Goal: Information Seeking & Learning: Learn about a topic

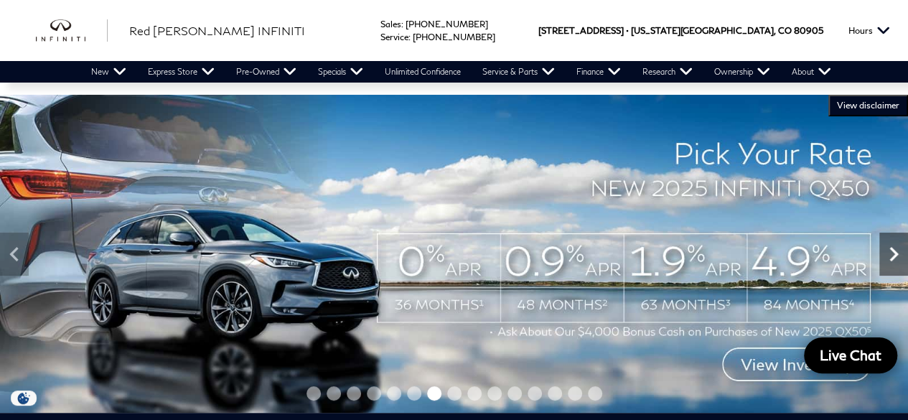
click at [891, 250] on icon "Next" at bounding box center [893, 254] width 9 height 14
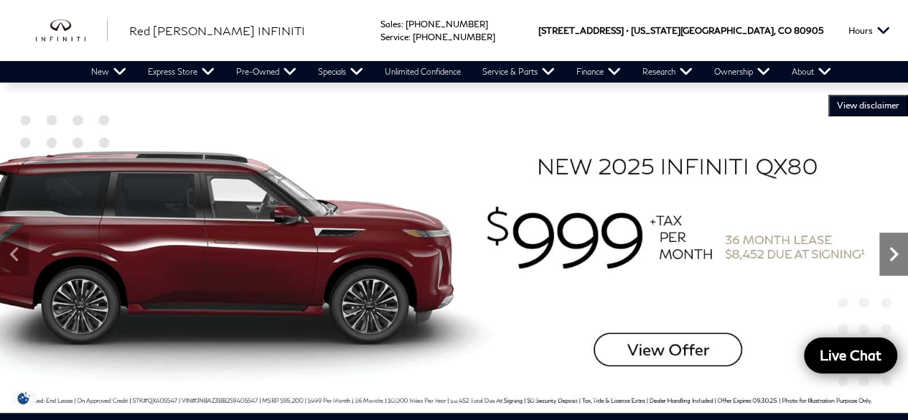
click at [891, 250] on icon "Next" at bounding box center [893, 254] width 9 height 14
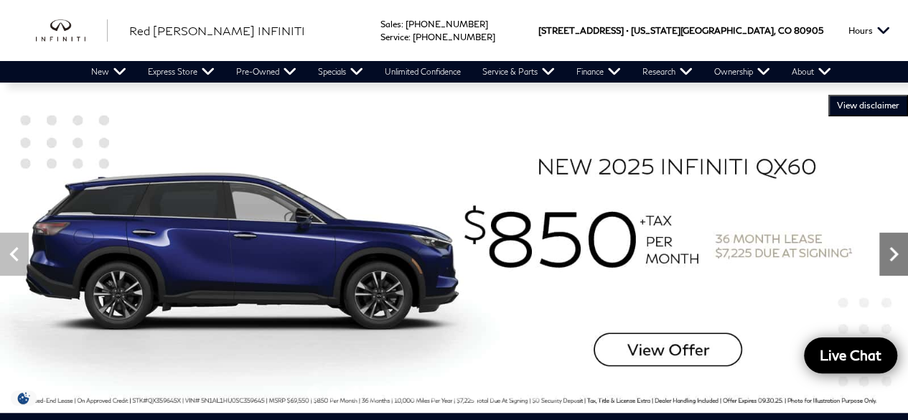
click at [891, 250] on icon "Next" at bounding box center [893, 254] width 9 height 14
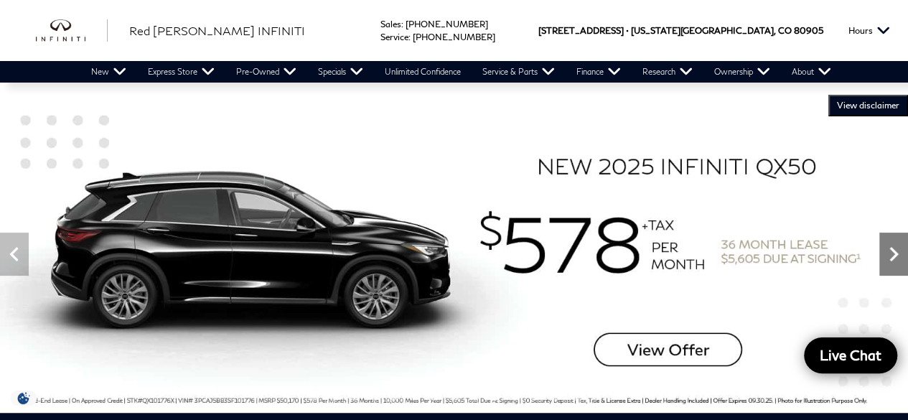
click at [891, 250] on icon "Next" at bounding box center [893, 254] width 9 height 14
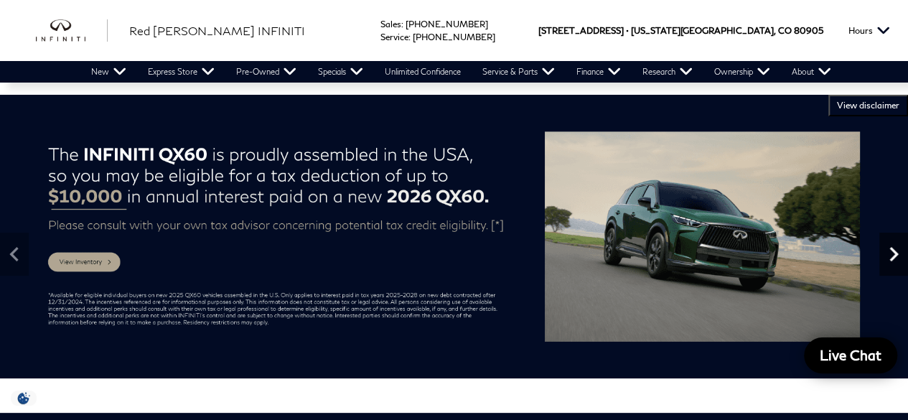
click at [891, 250] on icon "Next" at bounding box center [893, 254] width 9 height 14
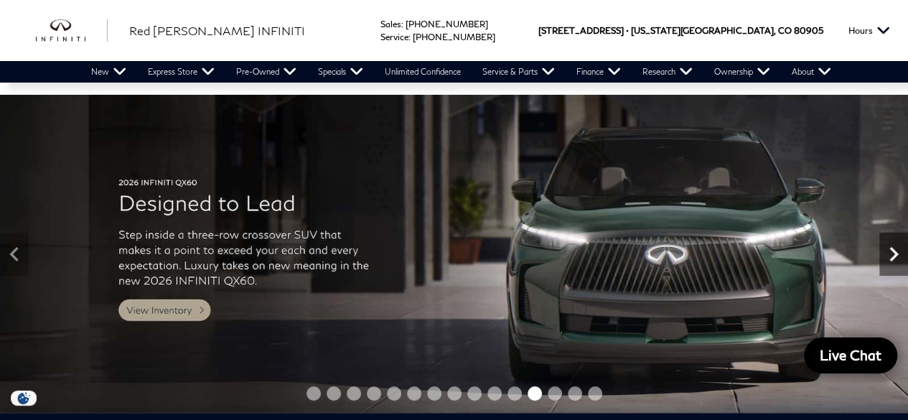
click at [891, 250] on icon "Next" at bounding box center [893, 254] width 9 height 14
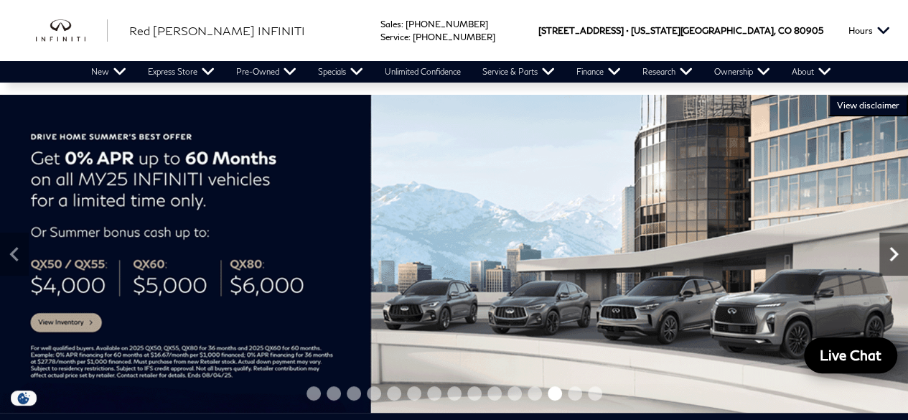
click at [891, 250] on icon "Next" at bounding box center [893, 254] width 9 height 14
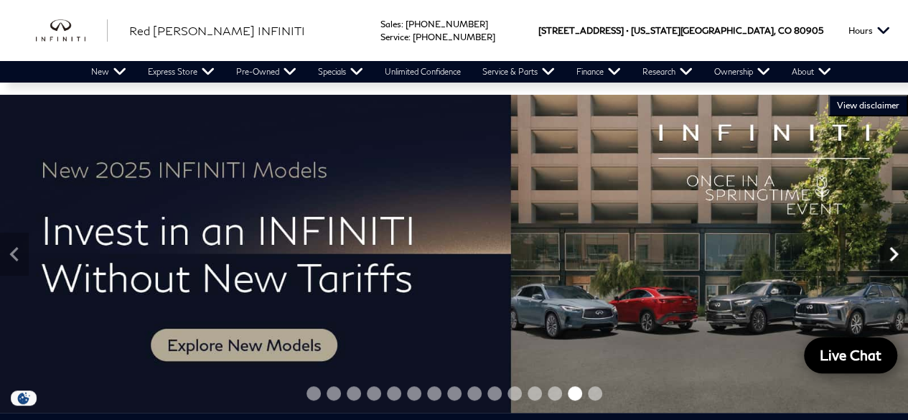
click at [891, 250] on icon "Next" at bounding box center [893, 254] width 9 height 14
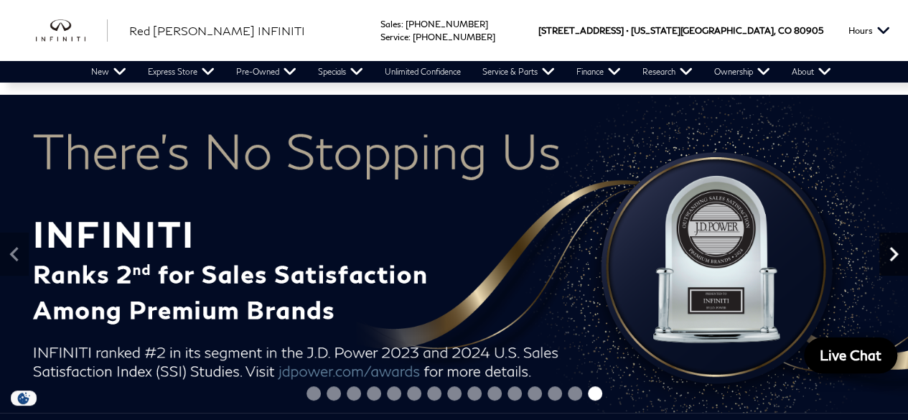
click at [891, 250] on icon "Next" at bounding box center [893, 254] width 9 height 14
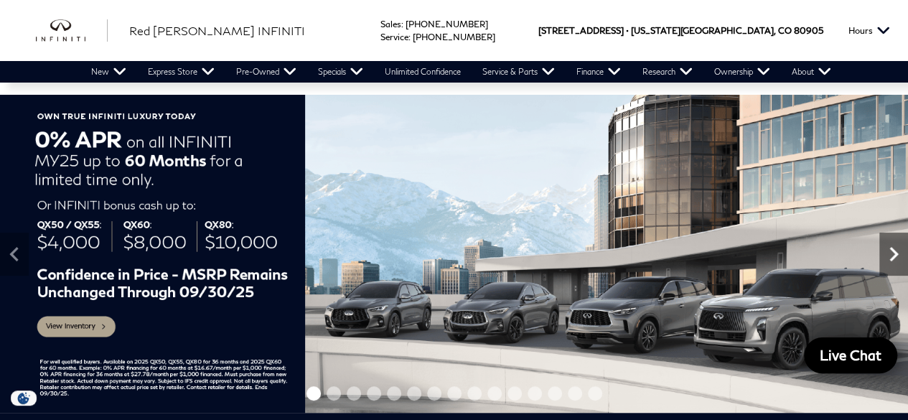
click at [891, 250] on icon "Next" at bounding box center [893, 254] width 9 height 14
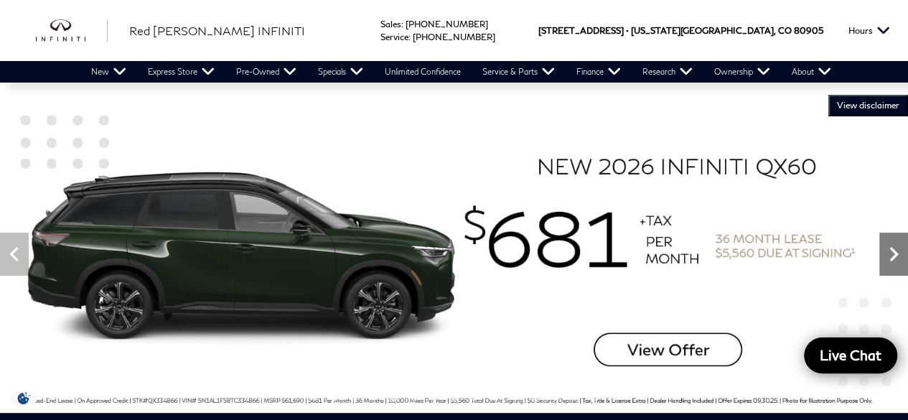
click at [891, 250] on icon "Next" at bounding box center [893, 254] width 9 height 14
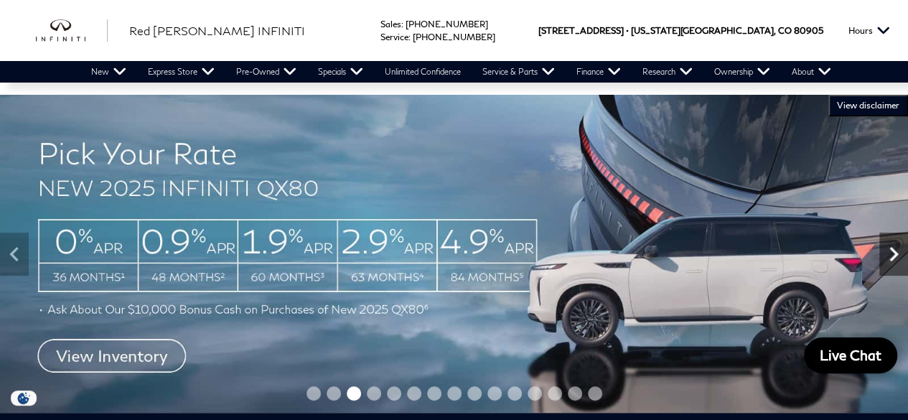
click at [891, 250] on icon "Next" at bounding box center [893, 254] width 9 height 14
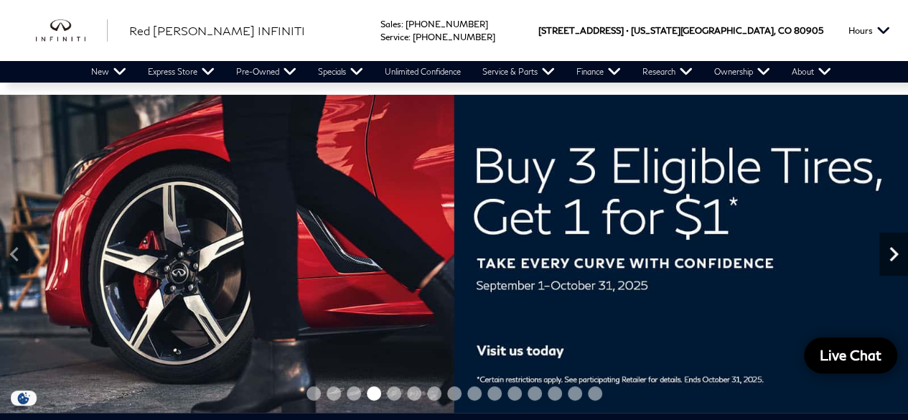
click at [891, 250] on icon "Next" at bounding box center [893, 254] width 9 height 14
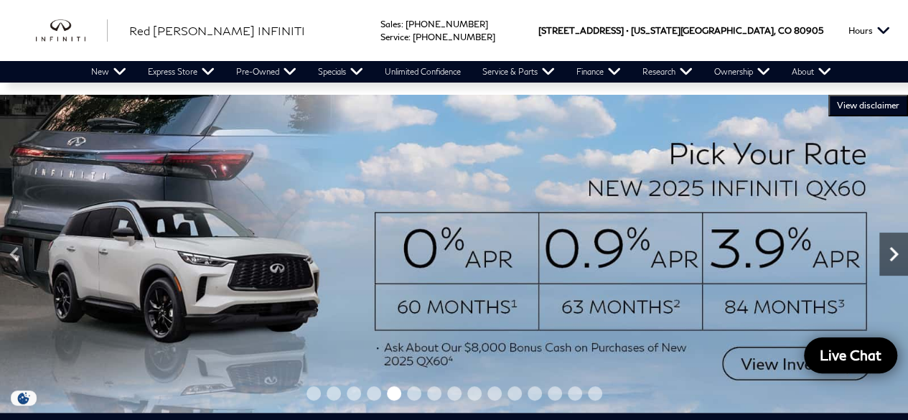
click at [891, 250] on icon "Next" at bounding box center [893, 254] width 9 height 14
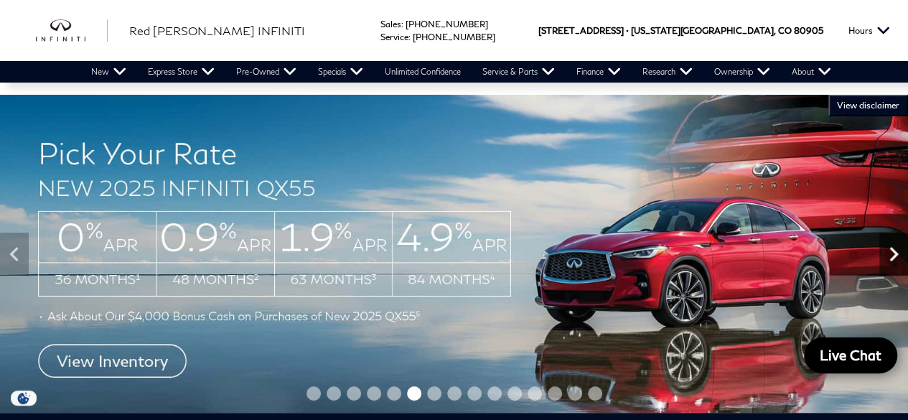
click at [891, 250] on icon "Next" at bounding box center [893, 254] width 9 height 14
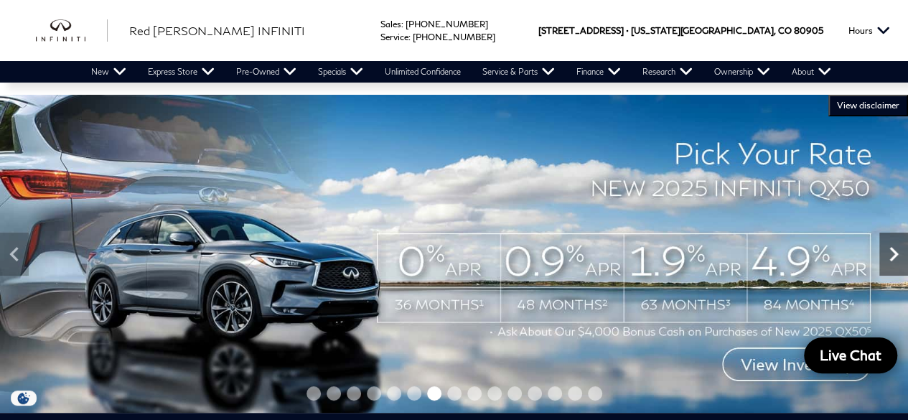
click at [891, 250] on icon "Next" at bounding box center [893, 254] width 9 height 14
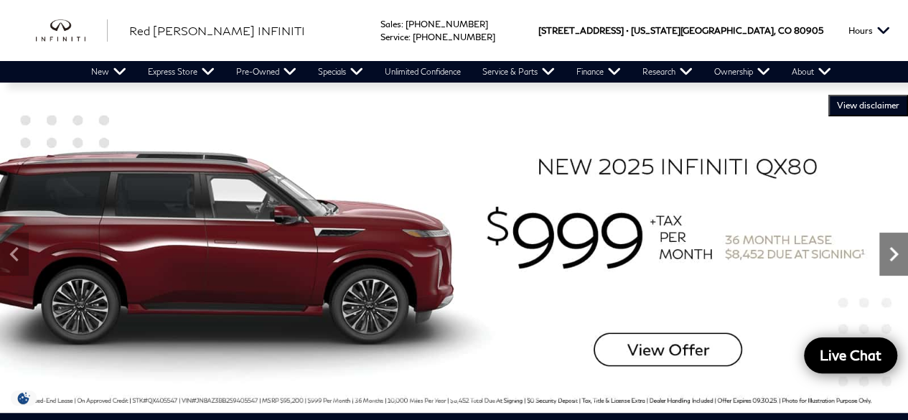
click at [891, 250] on icon "Next" at bounding box center [893, 254] width 9 height 14
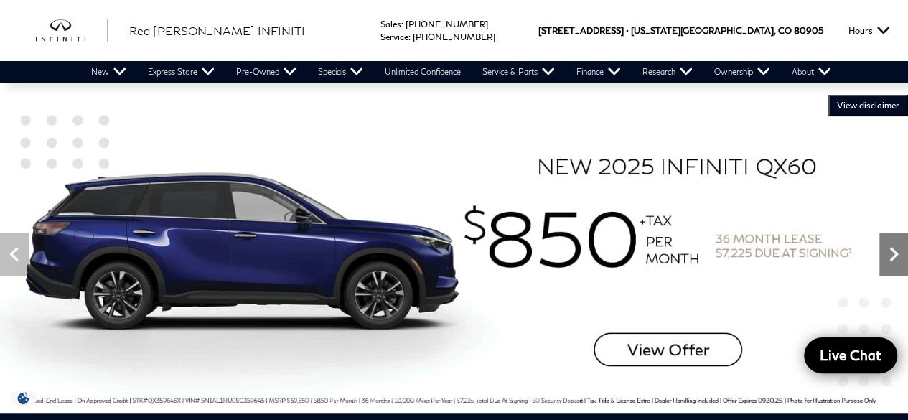
click at [891, 250] on icon "Next" at bounding box center [893, 254] width 9 height 14
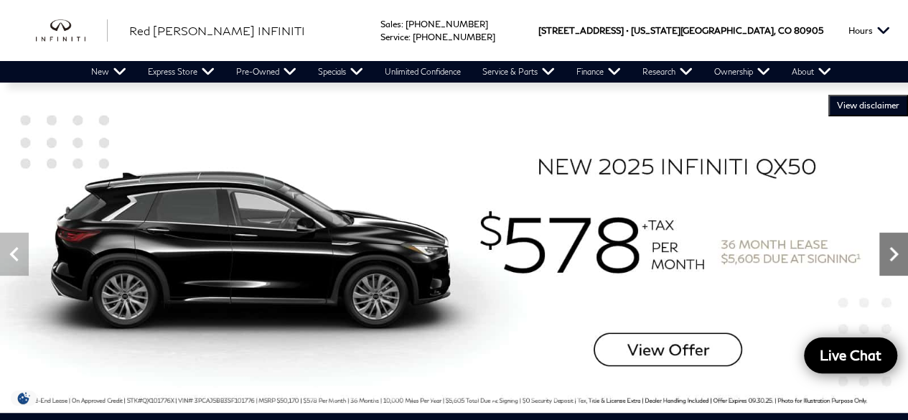
click at [891, 250] on icon "Next" at bounding box center [893, 254] width 9 height 14
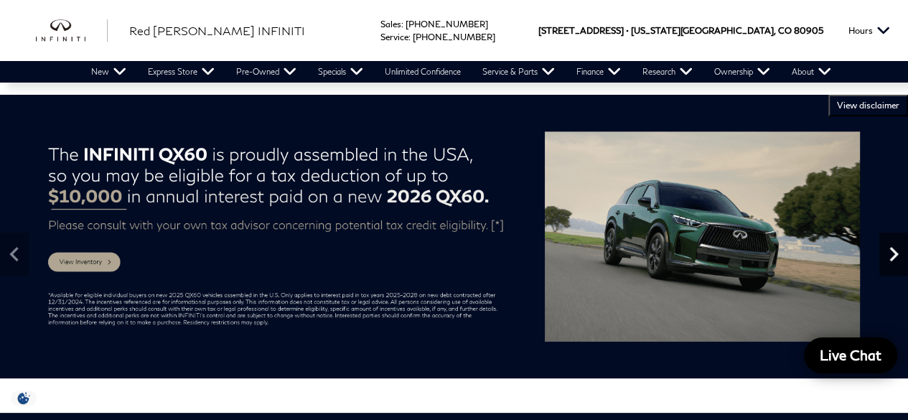
click at [891, 250] on icon "Next" at bounding box center [893, 254] width 9 height 14
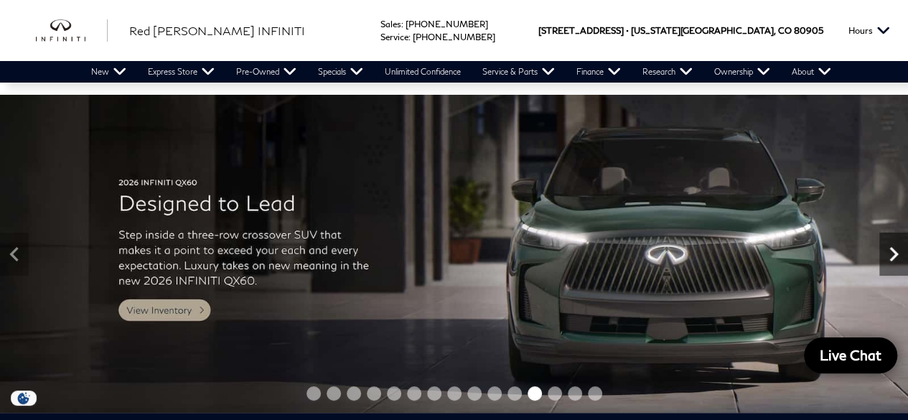
click at [891, 250] on icon "Next" at bounding box center [893, 254] width 9 height 14
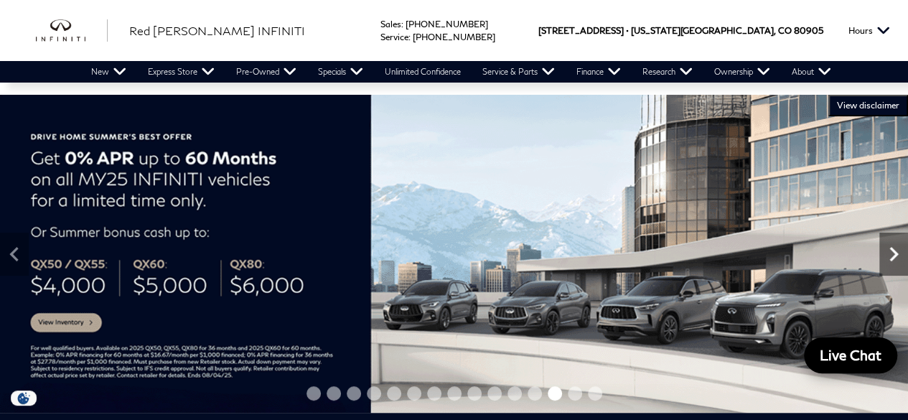
click at [891, 250] on icon "Next" at bounding box center [893, 254] width 9 height 14
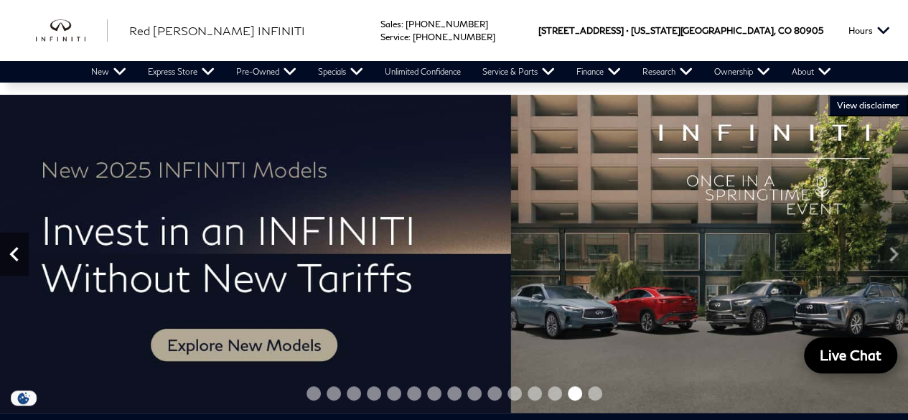
click at [14, 258] on icon "Previous" at bounding box center [13, 254] width 9 height 14
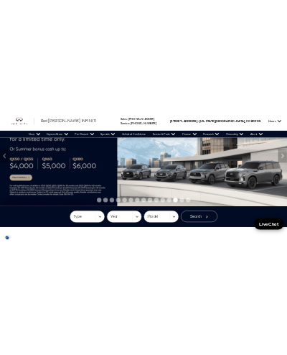
scroll to position [95, 0]
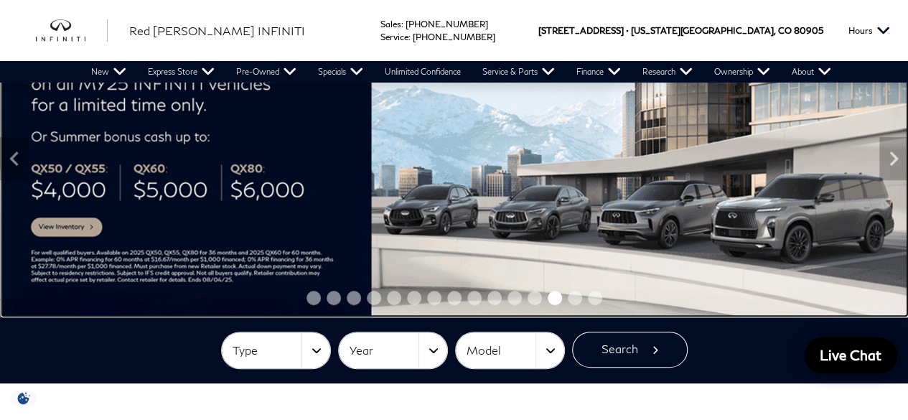
click at [892, 153] on icon "Next" at bounding box center [893, 158] width 9 height 14
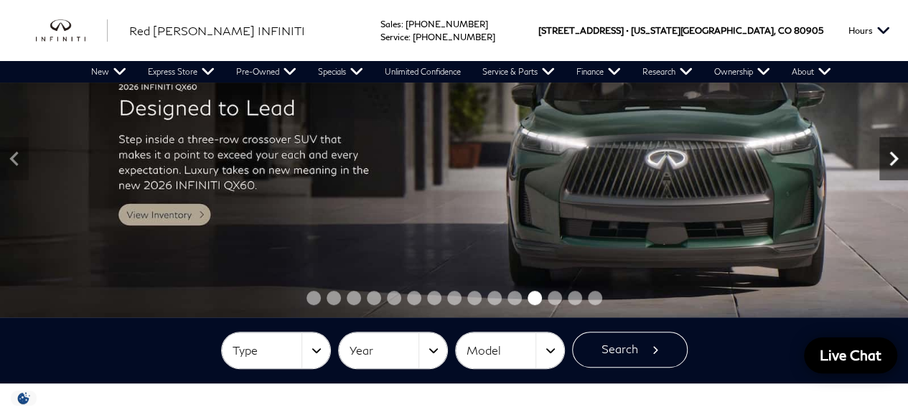
click at [892, 153] on icon "Next" at bounding box center [893, 158] width 9 height 14
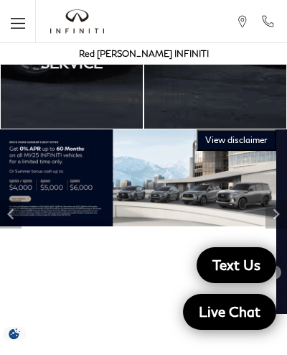
scroll to position [287, 0]
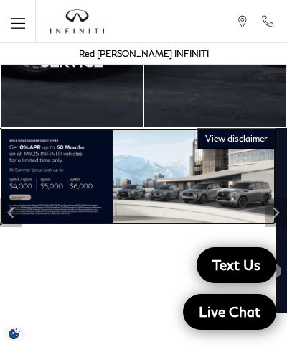
click at [276, 208] on icon "Next" at bounding box center [276, 212] width 6 height 11
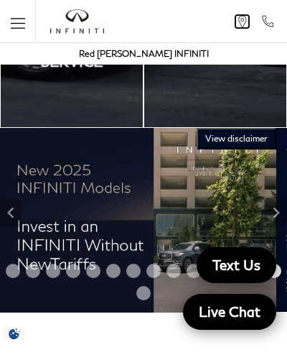
click at [243, 19] on icon at bounding box center [242, 21] width 14 height 13
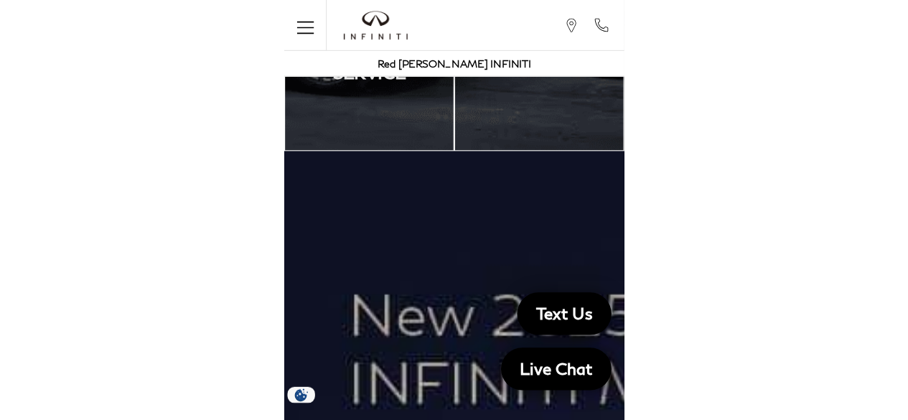
scroll to position [413, 0]
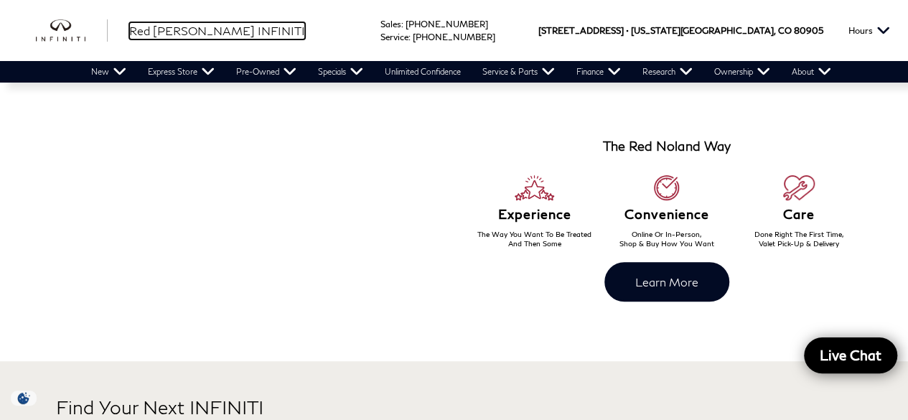
click at [165, 24] on span "Red [PERSON_NAME] INFINITI" at bounding box center [217, 31] width 176 height 14
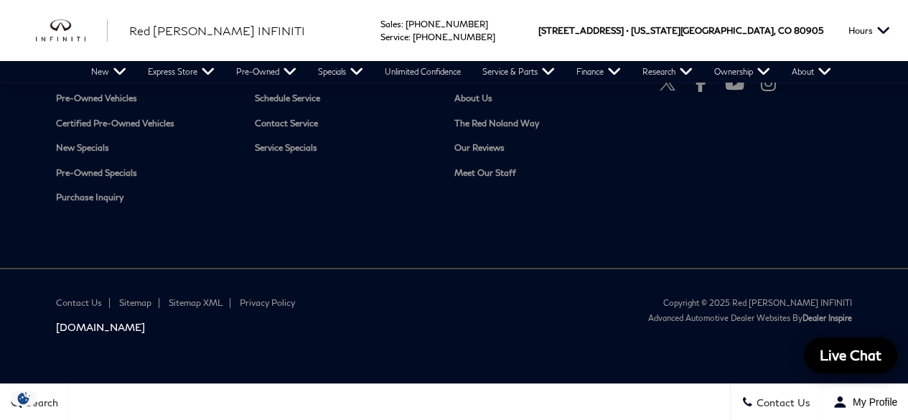
scroll to position [2679, 0]
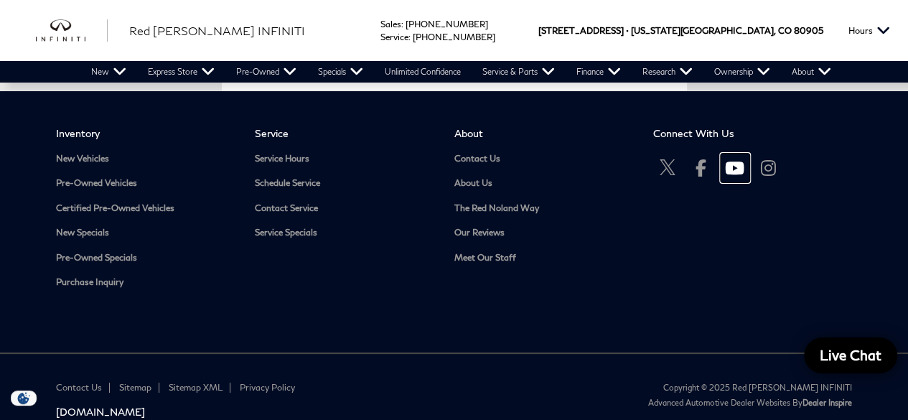
click at [726, 182] on icon "Open Youtube-play in a new window" at bounding box center [734, 168] width 29 height 29
click at [503, 263] on link "Meet Our Staff" at bounding box center [542, 258] width 177 height 11
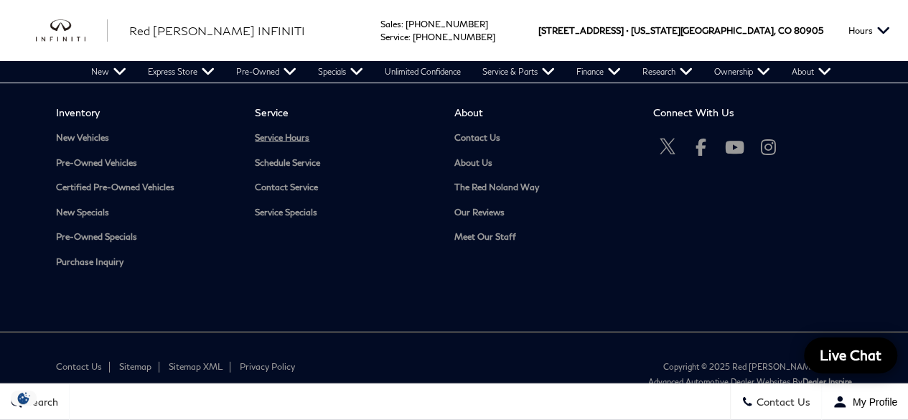
scroll to position [1859, 0]
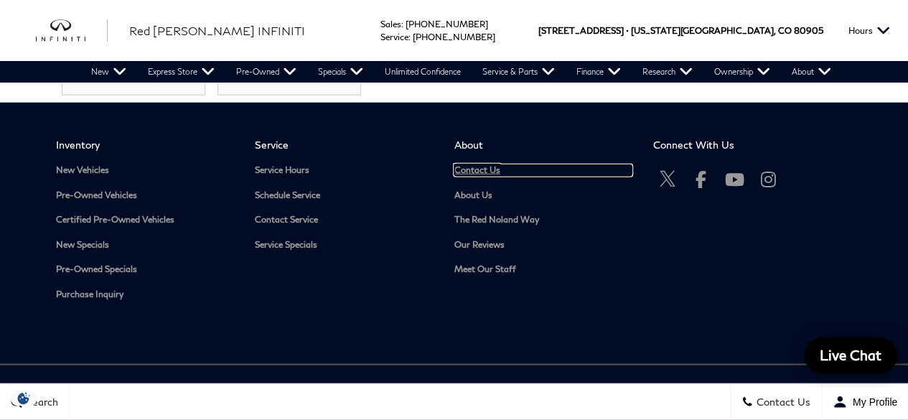
click at [464, 167] on link "Contact Us" at bounding box center [542, 170] width 177 height 11
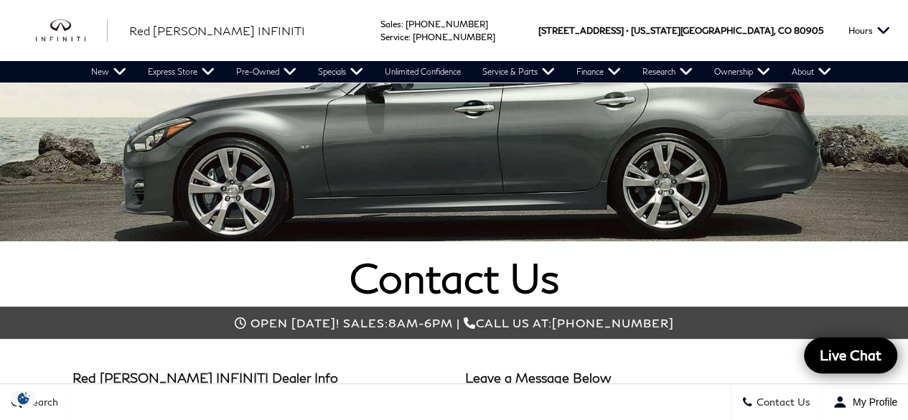
scroll to position [191, 0]
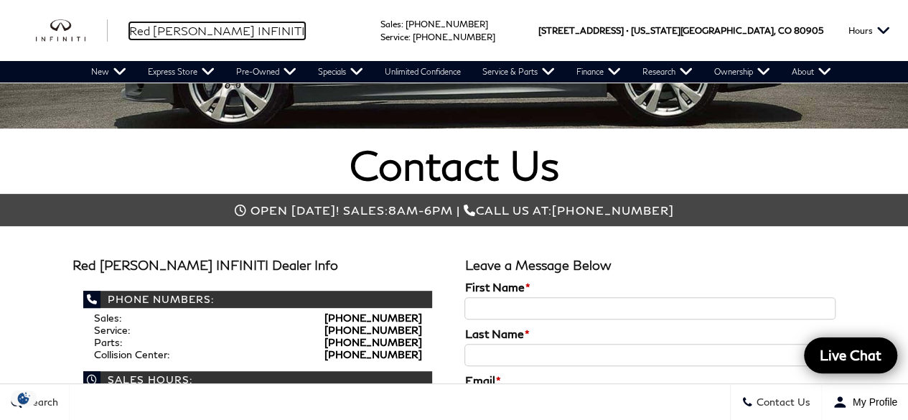
click at [156, 29] on span "Red [PERSON_NAME] INFINITI" at bounding box center [217, 31] width 176 height 14
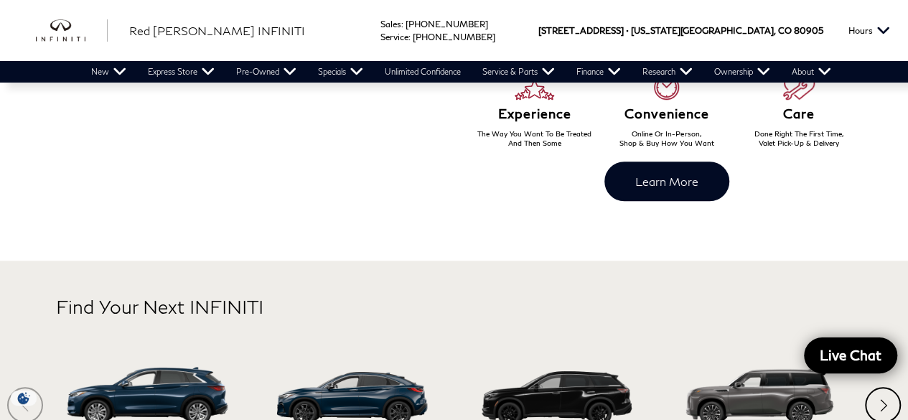
scroll to position [478, 0]
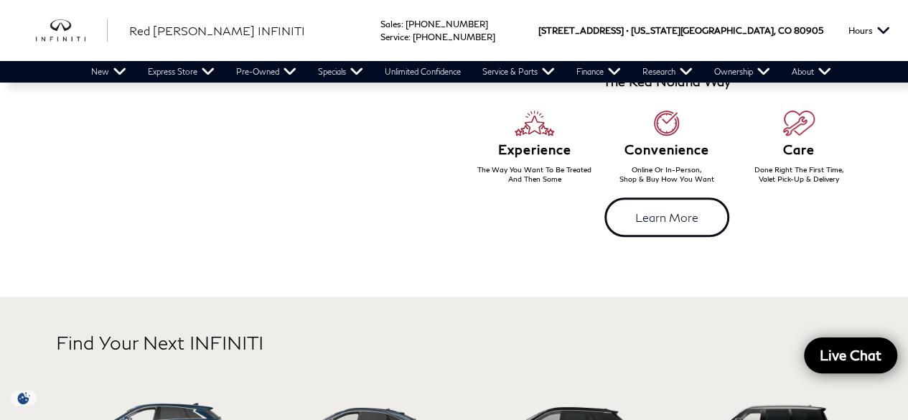
click at [651, 214] on link "Learn More" at bounding box center [666, 216] width 125 height 39
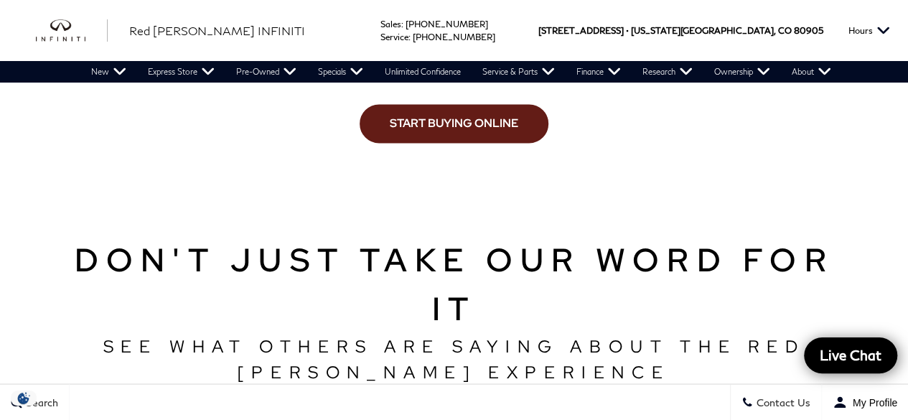
scroll to position [1339, 0]
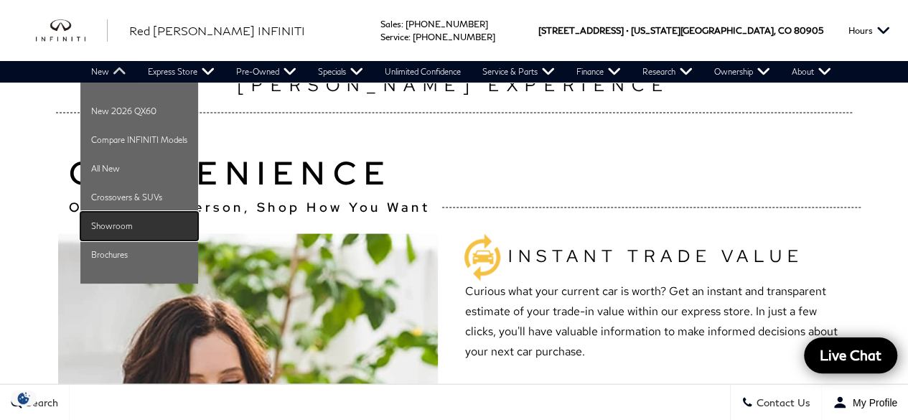
click at [112, 224] on link "Showroom" at bounding box center [139, 226] width 118 height 29
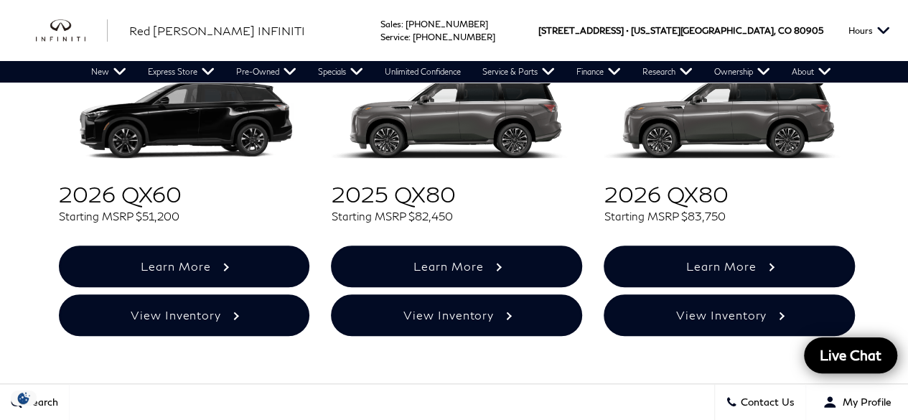
scroll to position [574, 0]
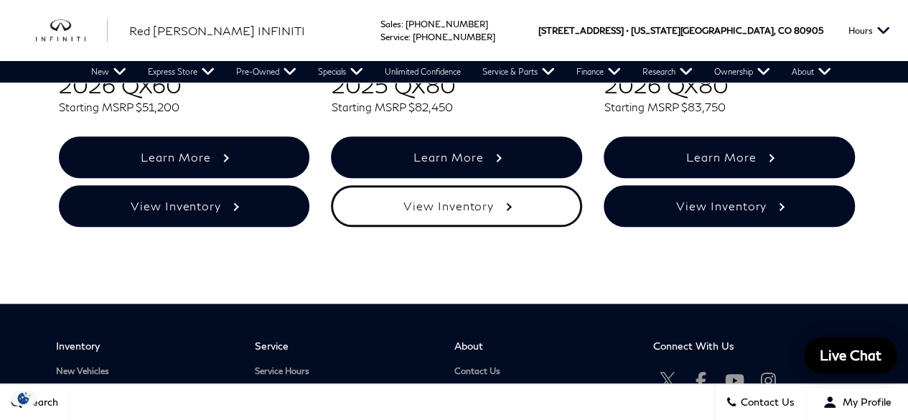
click at [390, 208] on link "View Inventory" at bounding box center [456, 206] width 251 height 42
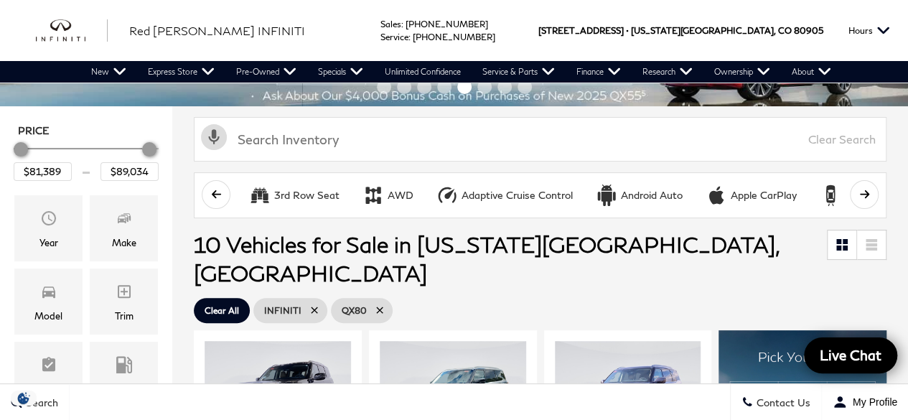
scroll to position [191, 0]
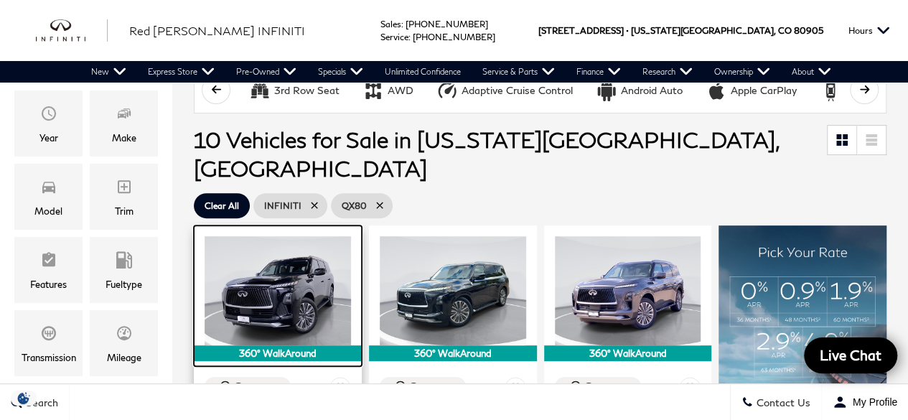
click at [278, 289] on img at bounding box center [278, 291] width 146 height 110
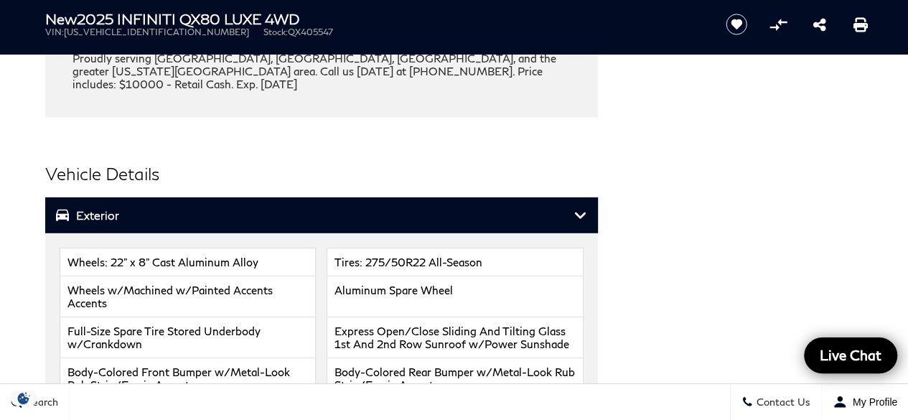
scroll to position [2200, 0]
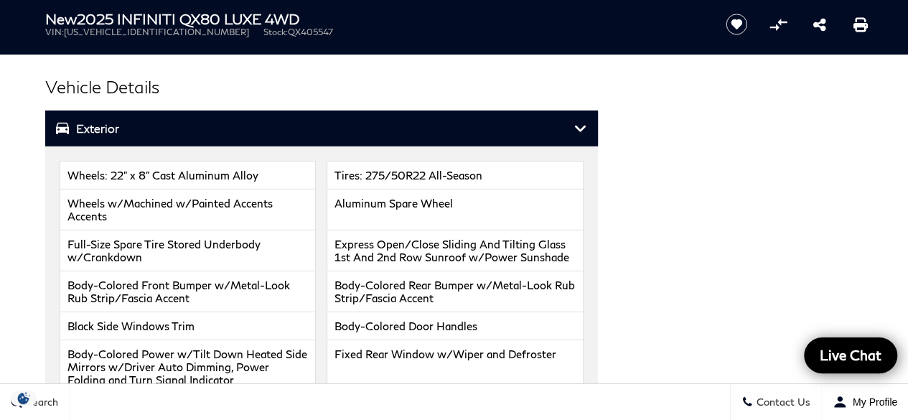
click at [149, 121] on h3 "Exterior" at bounding box center [315, 128] width 518 height 14
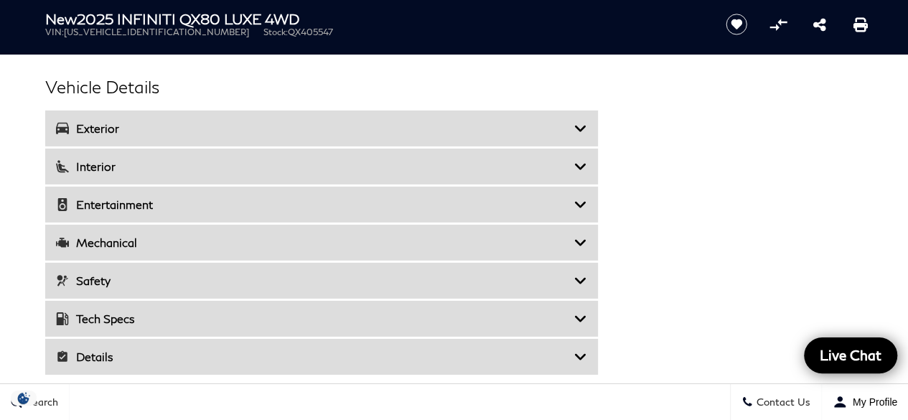
click at [129, 272] on div "Safety" at bounding box center [321, 281] width 553 height 36
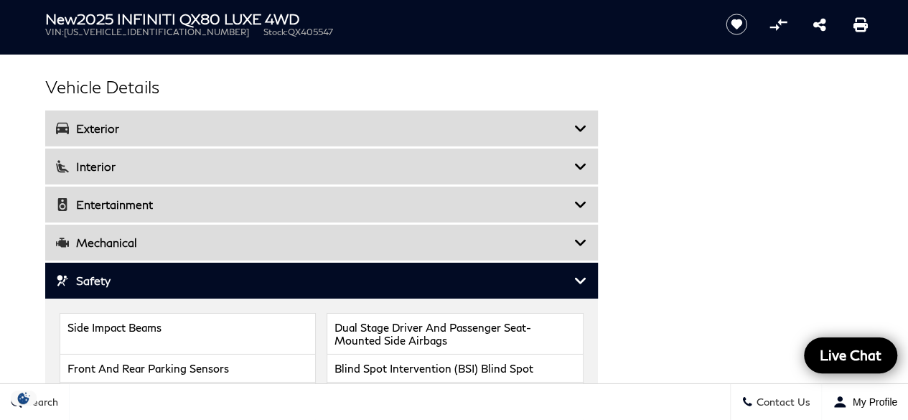
click at [129, 272] on div "Safety" at bounding box center [321, 281] width 553 height 36
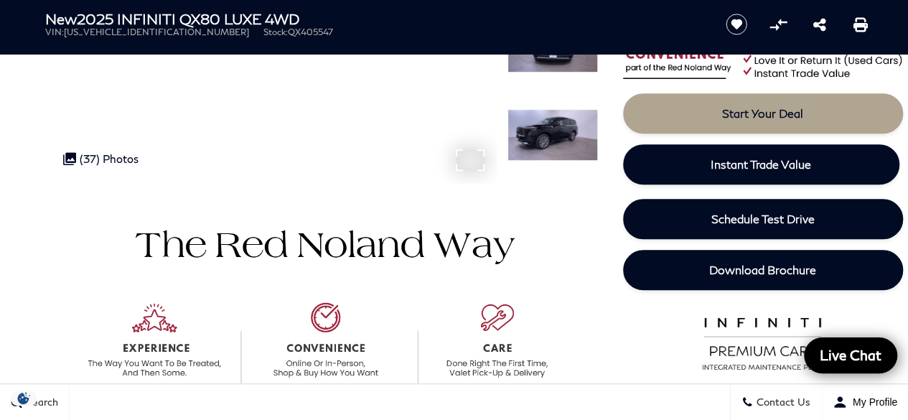
scroll to position [287, 0]
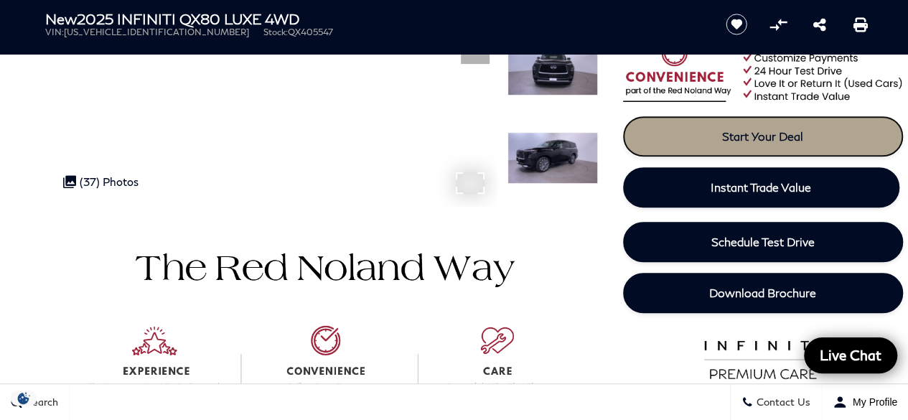
click at [731, 126] on link "Start Your Deal" at bounding box center [763, 136] width 280 height 40
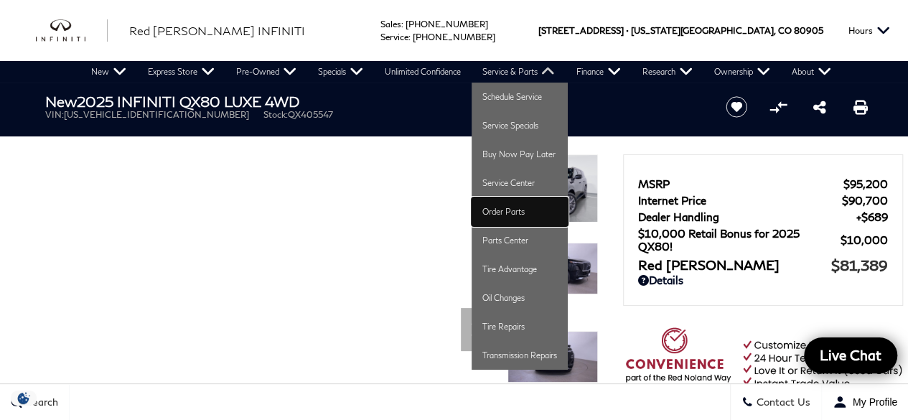
click at [511, 207] on link "Order Parts" at bounding box center [519, 211] width 96 height 29
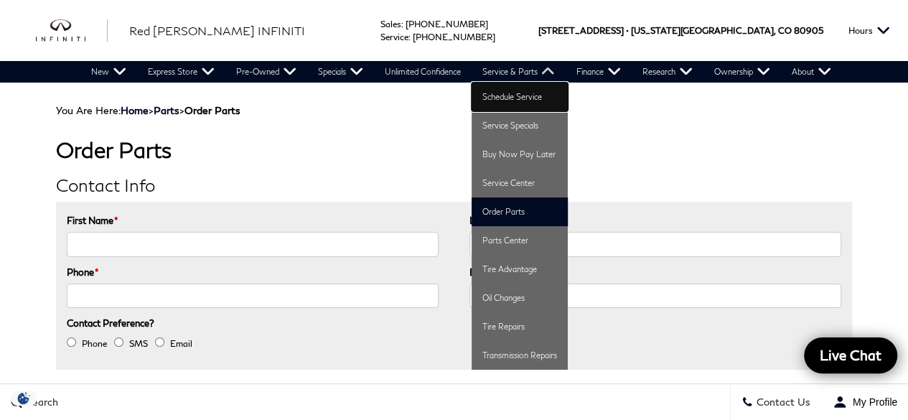
click at [505, 98] on link "Schedule Service" at bounding box center [519, 97] width 96 height 29
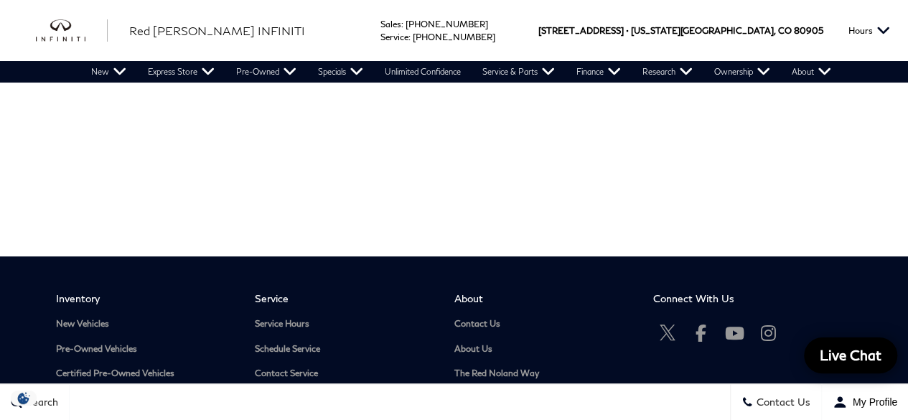
scroll to position [168, 0]
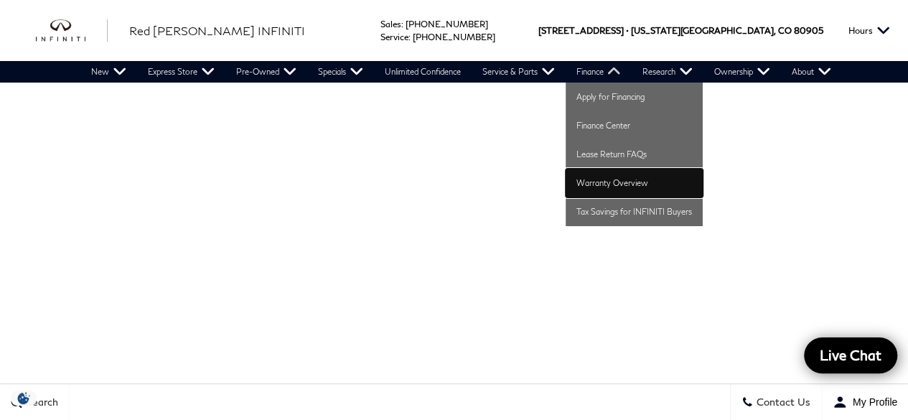
click at [593, 174] on link "Warranty Overview" at bounding box center [633, 183] width 137 height 29
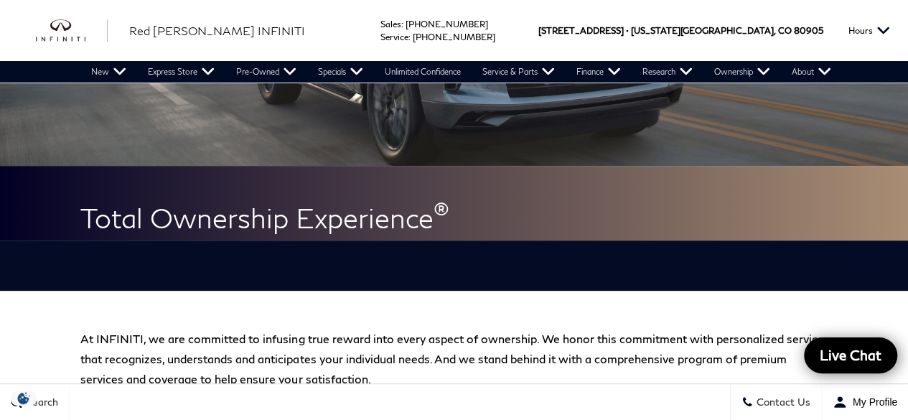
scroll to position [191, 0]
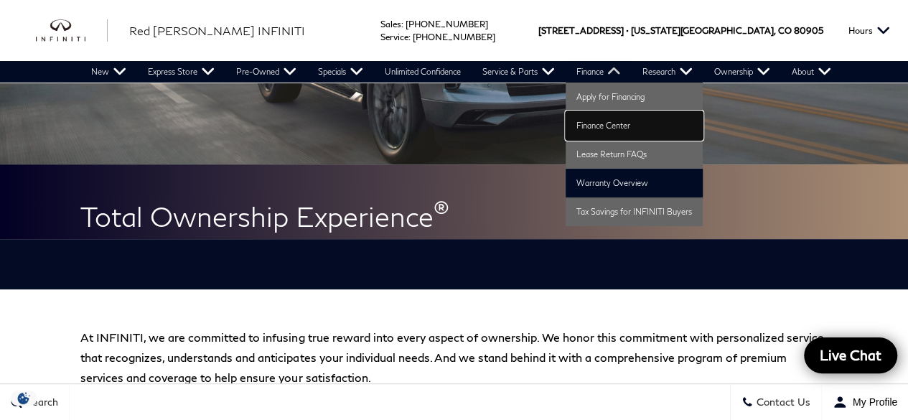
click at [612, 124] on link "Finance Center" at bounding box center [633, 125] width 137 height 29
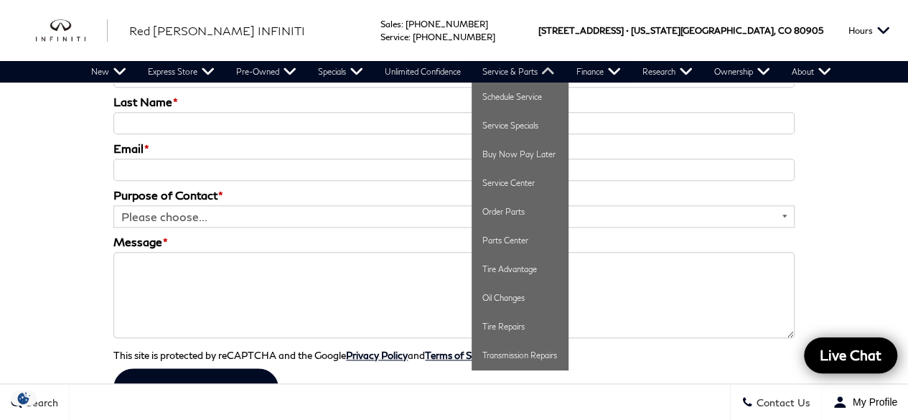
scroll to position [3348, 0]
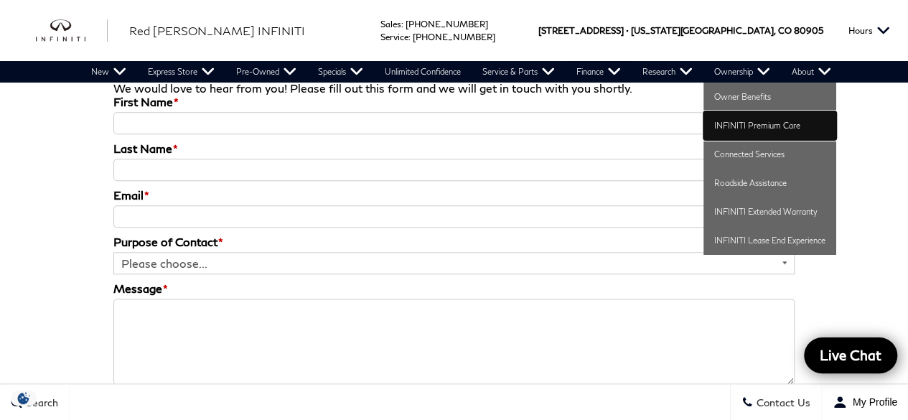
drag, startPoint x: 739, startPoint y: 120, endPoint x: 698, endPoint y: 141, distance: 46.2
click at [739, 120] on link "INFINITI Premium Care" at bounding box center [769, 125] width 133 height 29
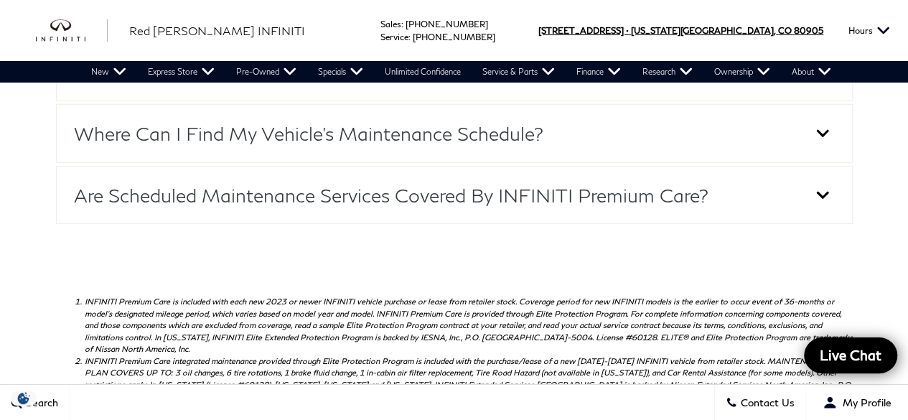
scroll to position [2037, 0]
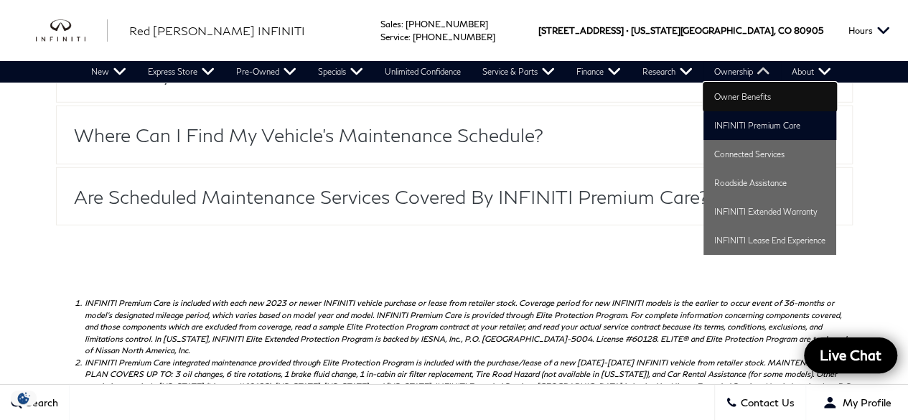
click at [742, 95] on link "Owner Benefits" at bounding box center [769, 97] width 133 height 29
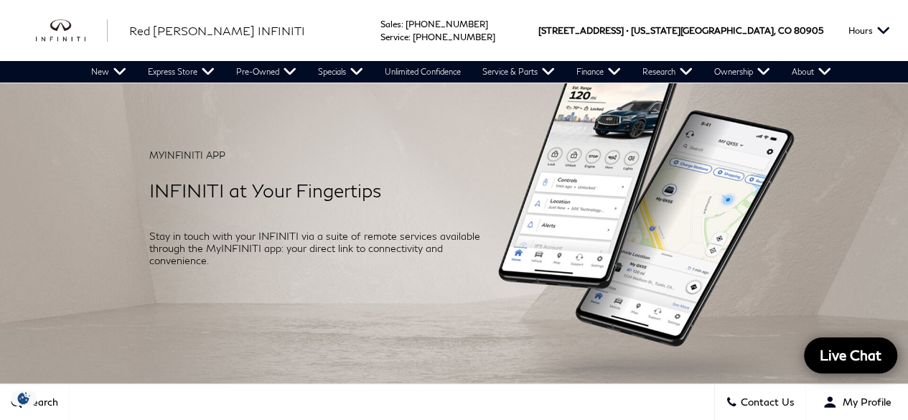
scroll to position [2774, 0]
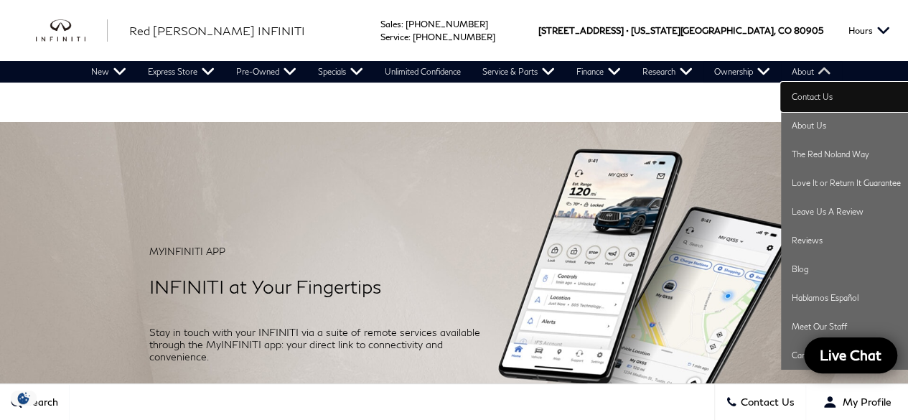
click at [816, 94] on link "Contact Us" at bounding box center [846, 97] width 131 height 29
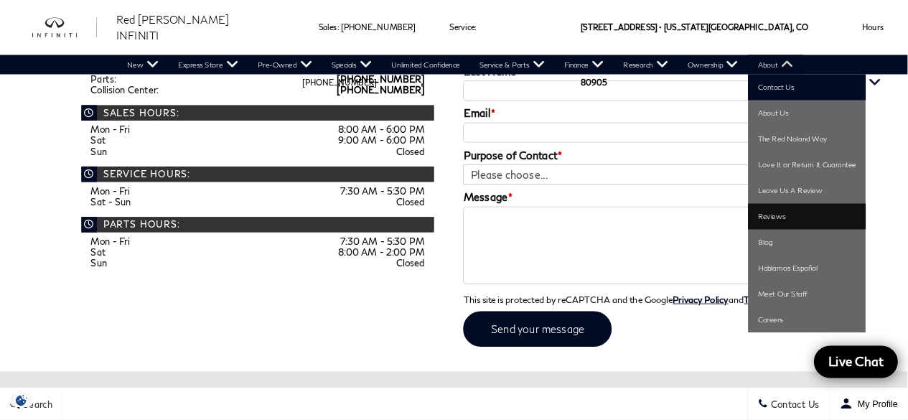
scroll to position [475, 0]
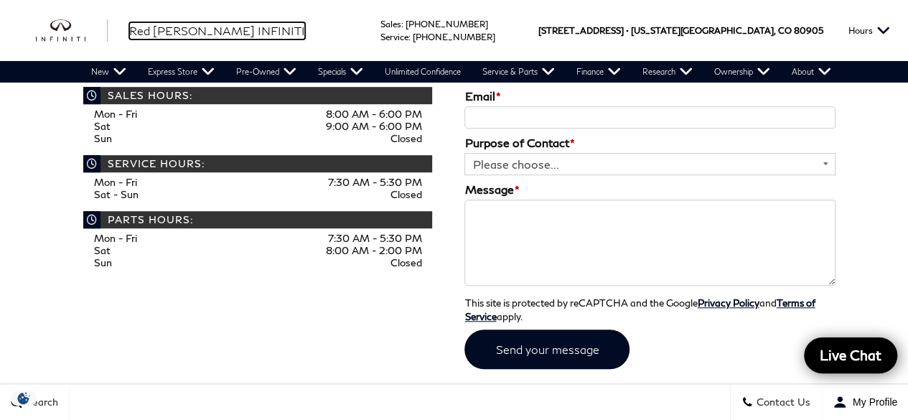
click at [158, 35] on span "Red [PERSON_NAME] INFINITI" at bounding box center [217, 31] width 176 height 14
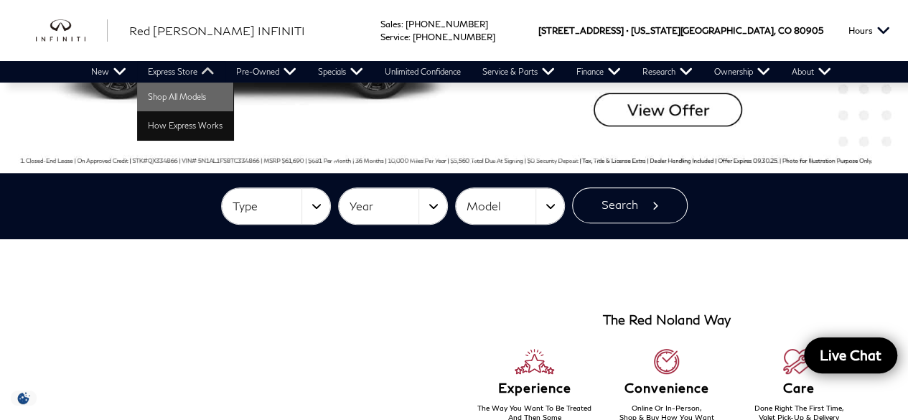
scroll to position [287, 0]
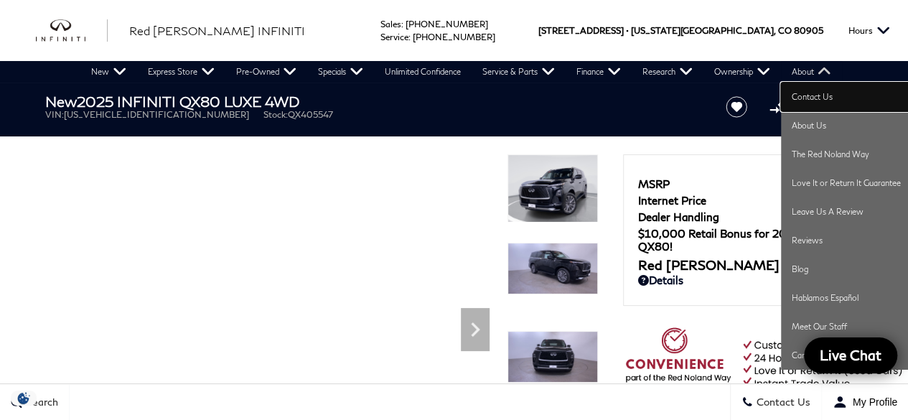
click at [822, 98] on link "Contact Us" at bounding box center [846, 97] width 131 height 29
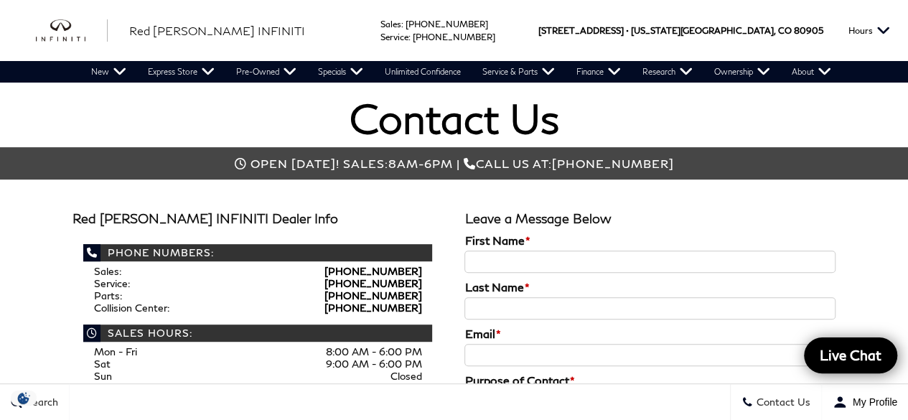
scroll to position [188, 0]
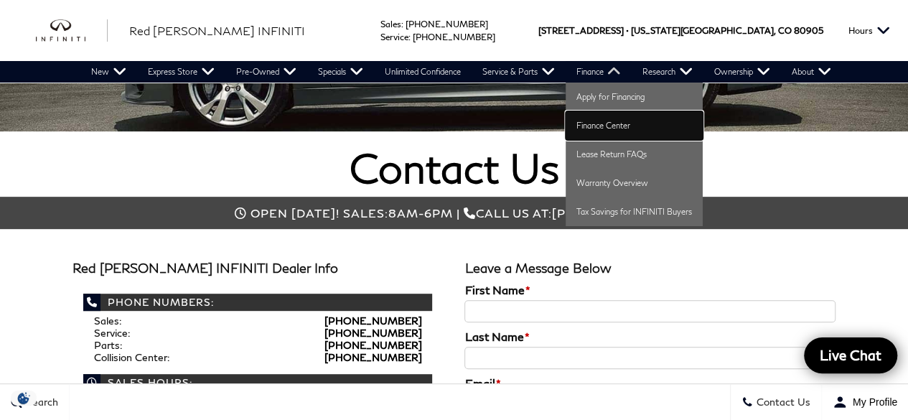
click at [590, 114] on link "Finance Center" at bounding box center [633, 125] width 137 height 29
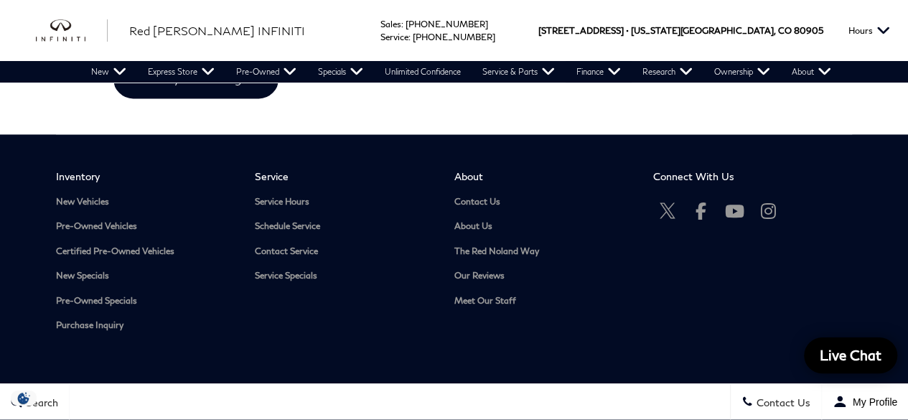
scroll to position [3788, 0]
